Goal: Task Accomplishment & Management: Use online tool/utility

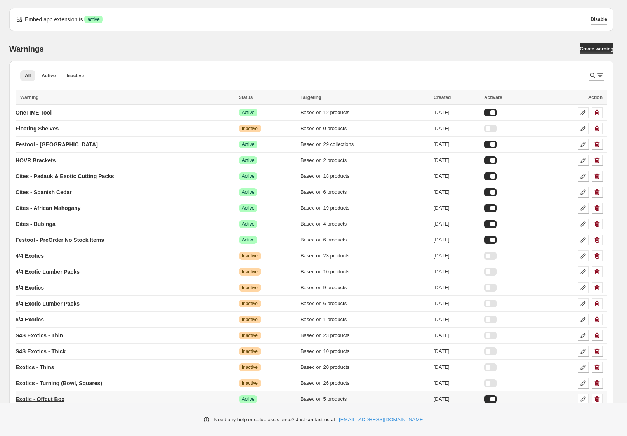
click at [40, 398] on p "Exotic - Offcut Box" at bounding box center [40, 399] width 49 height 8
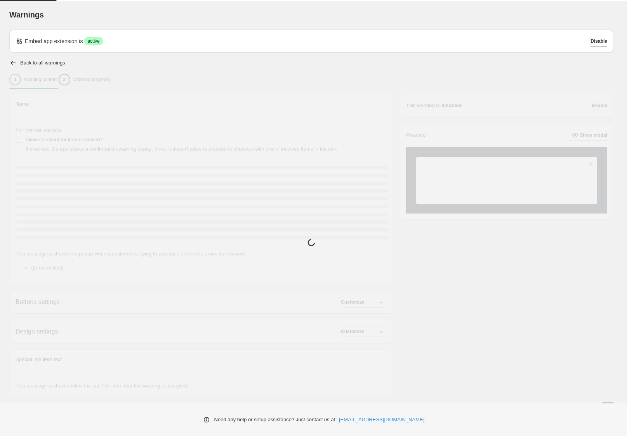
type input "**********"
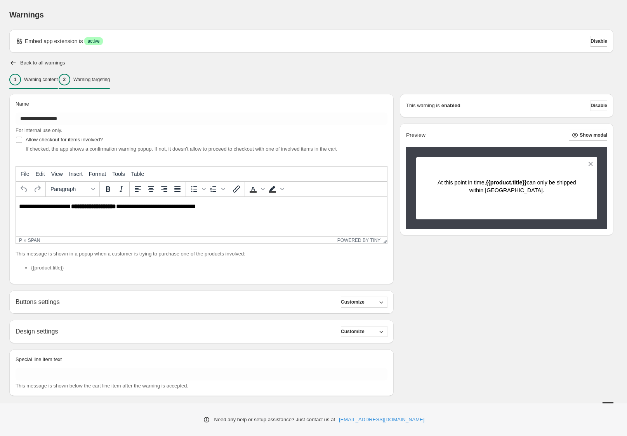
click at [98, 84] on div "2 Warning targeting" at bounding box center [84, 80] width 51 height 12
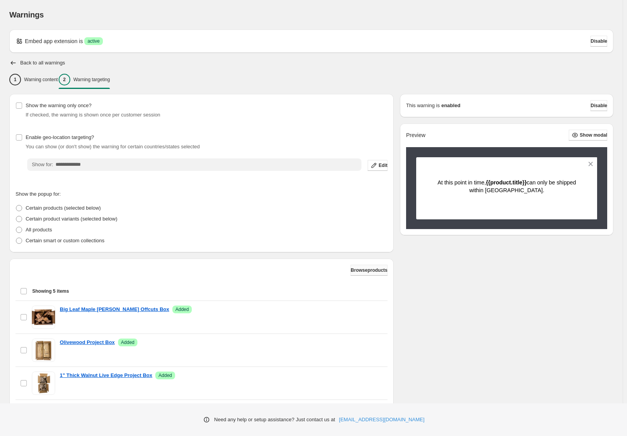
click at [357, 273] on span "Browse products" at bounding box center [369, 270] width 37 height 6
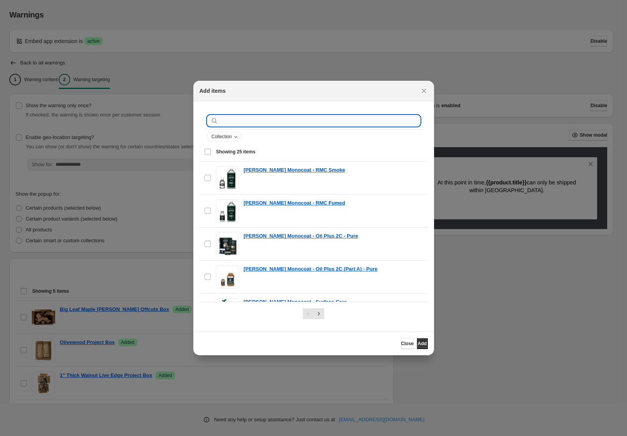
click at [234, 125] on input ":r1v:" at bounding box center [320, 120] width 200 height 11
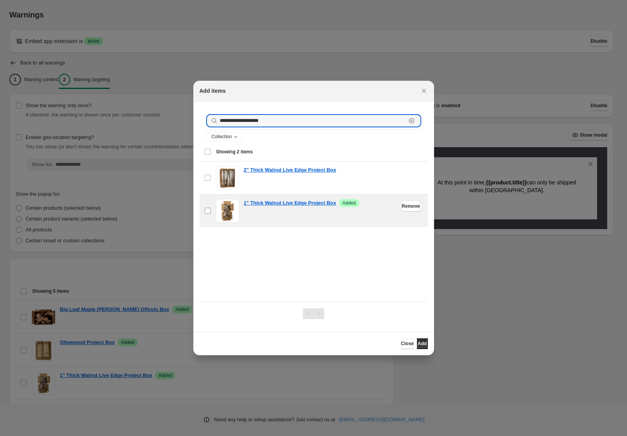
type input "**********"
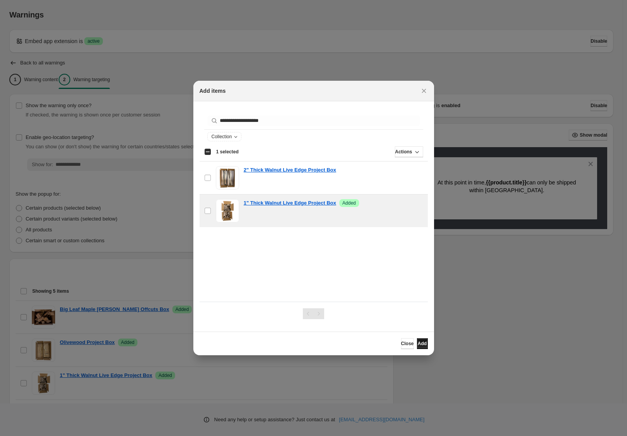
click at [421, 342] on span "Add" at bounding box center [422, 344] width 9 height 6
click at [432, 346] on div "Close Add" at bounding box center [313, 344] width 241 height 24
click at [424, 344] on button "Add" at bounding box center [422, 343] width 11 height 11
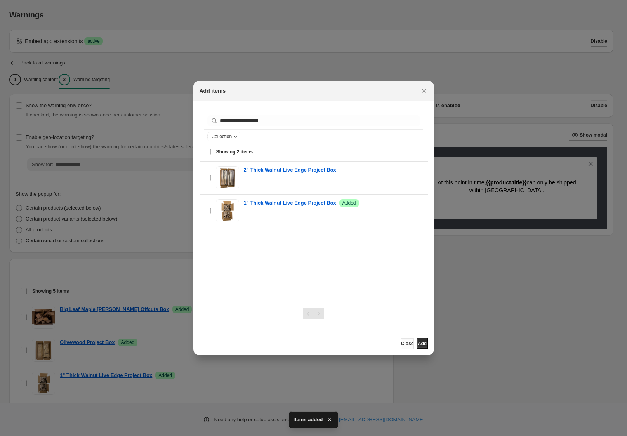
click at [401, 345] on span "Close" at bounding box center [407, 344] width 13 height 6
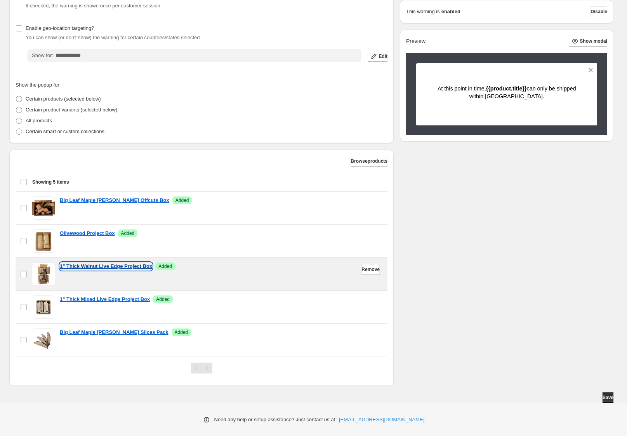
click at [108, 268] on p "1" Thick Walnut Live Edge Project Box" at bounding box center [106, 267] width 92 height 8
